Goal: Find specific page/section: Find specific page/section

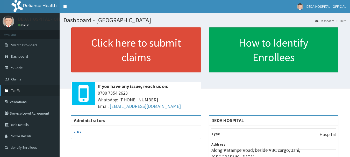
click at [19, 90] on span "Tariffs" at bounding box center [15, 90] width 9 height 5
click at [23, 88] on link "Tariffs" at bounding box center [30, 90] width 60 height 11
click at [19, 93] on span "Tariffs" at bounding box center [15, 90] width 9 height 5
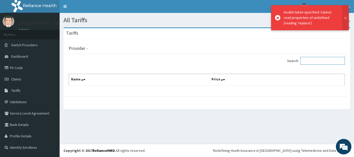
click at [310, 59] on input "Search:" at bounding box center [322, 61] width 45 height 8
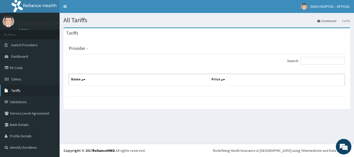
click at [15, 92] on span "Tariffs" at bounding box center [15, 90] width 9 height 5
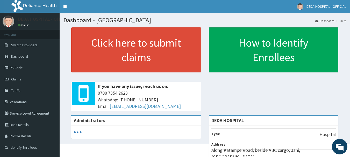
drag, startPoint x: 189, startPoint y: 105, endPoint x: 168, endPoint y: 167, distance: 65.6
click at [168, 157] on html "RelianceHMO Provider Portal | Dashboard R EL Toggle navigation DEDA HOSPITAL - …" at bounding box center [175, 126] width 350 height 253
click at [20, 66] on link "PA Code" at bounding box center [30, 67] width 60 height 11
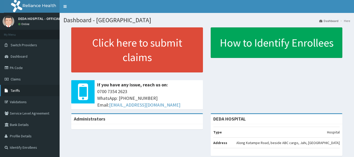
click at [33, 90] on link "Tariffs" at bounding box center [30, 90] width 60 height 11
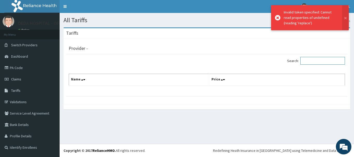
click at [309, 60] on input "Search:" at bounding box center [322, 61] width 45 height 8
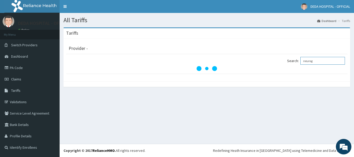
type input "neurog"
